Goal: Check status

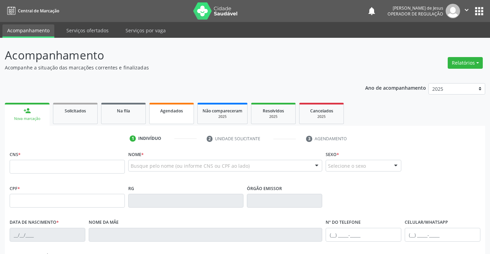
click at [175, 107] on link "Agendados" at bounding box center [171, 113] width 45 height 21
click at [177, 107] on link "Agendados" at bounding box center [171, 113] width 45 height 21
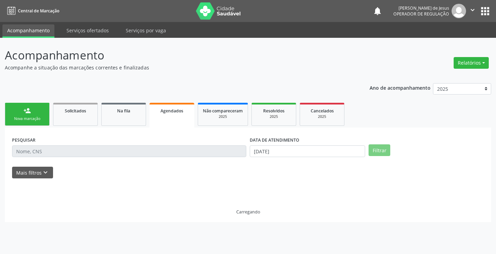
click at [135, 160] on div "PESQUISAR" at bounding box center [128, 148] width 237 height 27
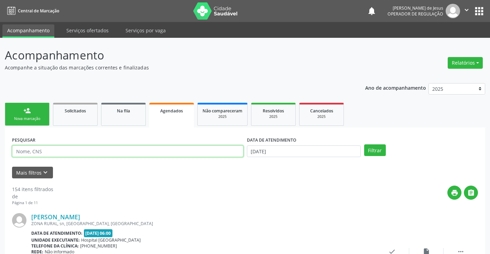
click at [135, 151] on input "text" at bounding box center [128, 152] width 232 height 12
click at [134, 151] on input "text" at bounding box center [128, 152] width 232 height 12
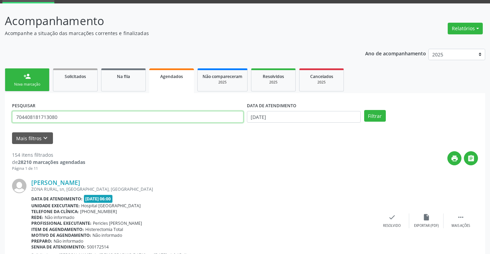
type input "704408181713080"
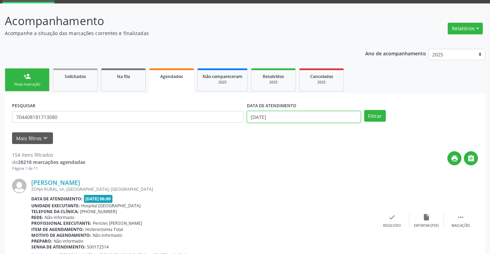
click at [285, 117] on input "[DATE]" at bounding box center [304, 117] width 114 height 12
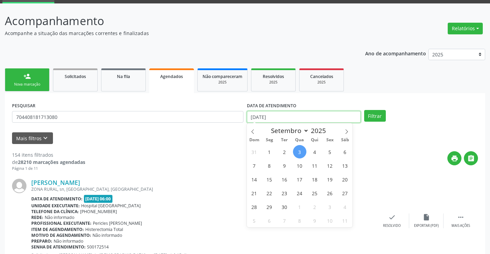
click at [285, 117] on input "[DATE]" at bounding box center [304, 117] width 114 height 12
click at [364, 110] on button "Filtrar" at bounding box center [375, 116] width 22 height 12
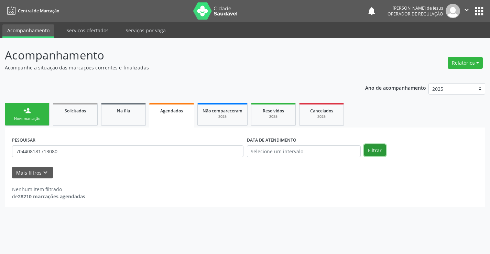
scroll to position [0, 0]
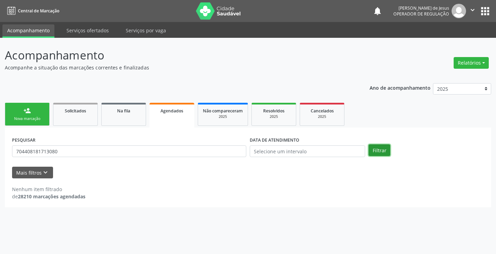
click at [371, 140] on div "PESQUISAR 704408181713080 DATA DE ATENDIMENTO Filtrar" at bounding box center [247, 148] width 475 height 27
click at [372, 142] on div "PESQUISAR 704408181713080 DATA DE ATENDIMENTO Filtrar" at bounding box center [247, 148] width 475 height 27
click at [371, 151] on button "Filtrar" at bounding box center [379, 151] width 22 height 12
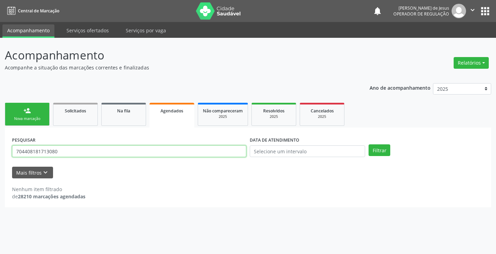
click at [181, 152] on input "704408181713080" at bounding box center [129, 152] width 234 height 12
type input "nata [PERSON_NAME]"
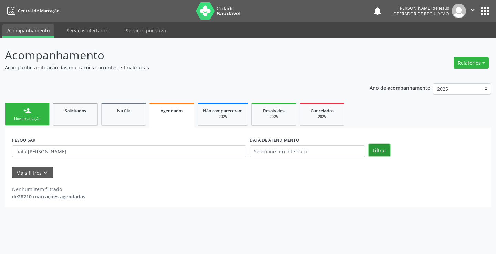
click at [380, 149] on button "Filtrar" at bounding box center [379, 151] width 22 height 12
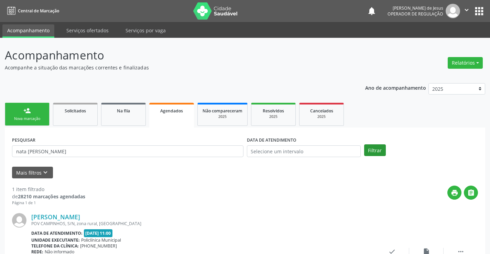
scroll to position [63, 0]
